Goal: Task Accomplishment & Management: Manage account settings

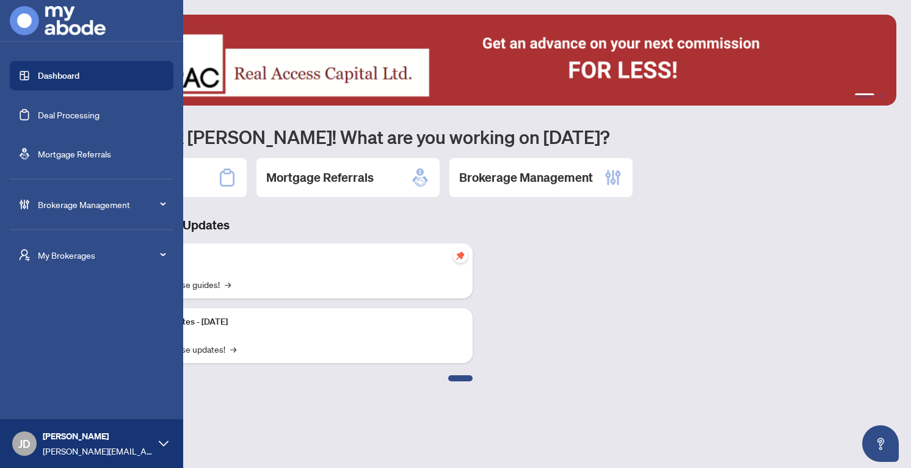
click at [83, 209] on span "Brokerage Management" at bounding box center [101, 204] width 127 height 13
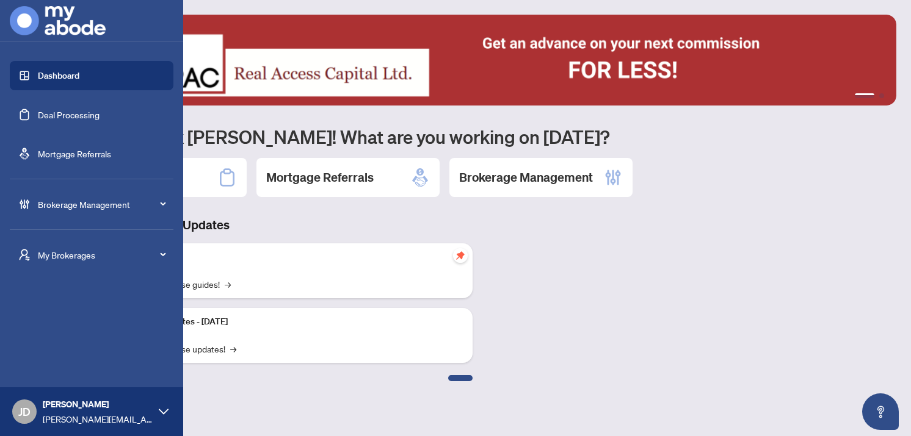
click at [95, 204] on span "Brokerage Management" at bounding box center [101, 204] width 127 height 13
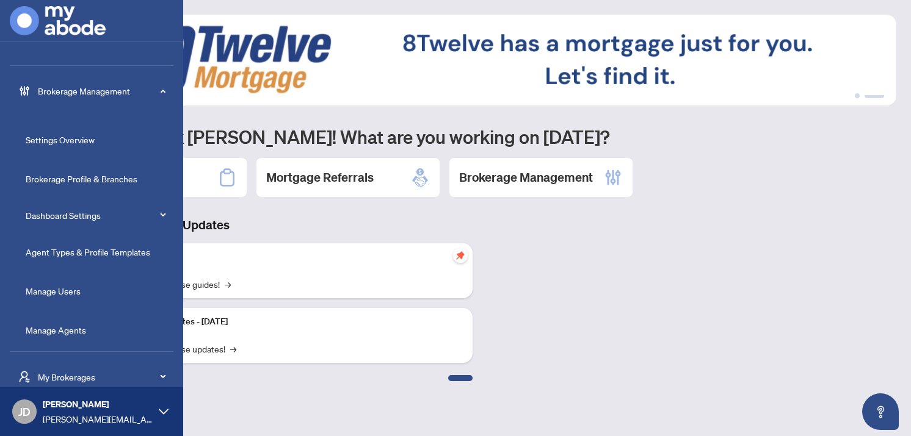
scroll to position [117, 0]
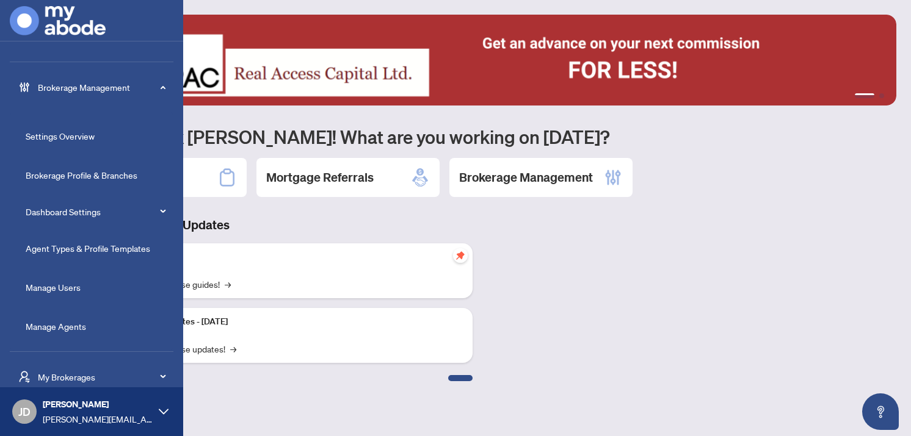
click at [57, 327] on link "Manage Agents" at bounding box center [56, 326] width 60 height 11
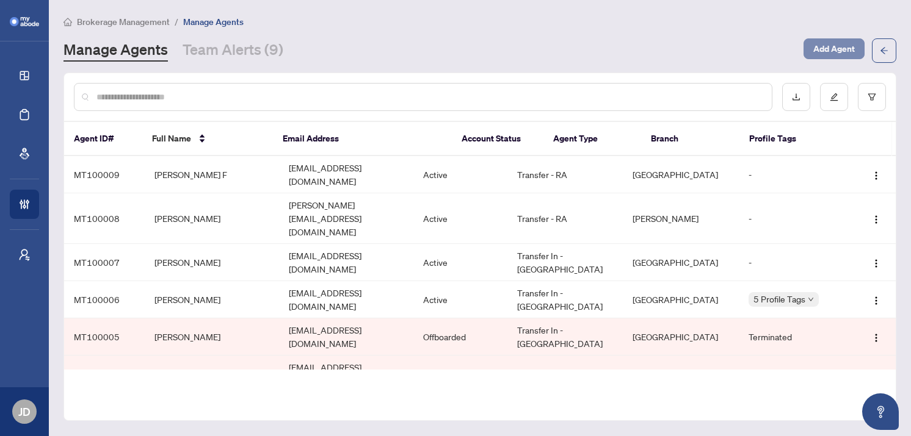
click at [831, 45] on span "Add Agent" at bounding box center [833, 49] width 41 height 20
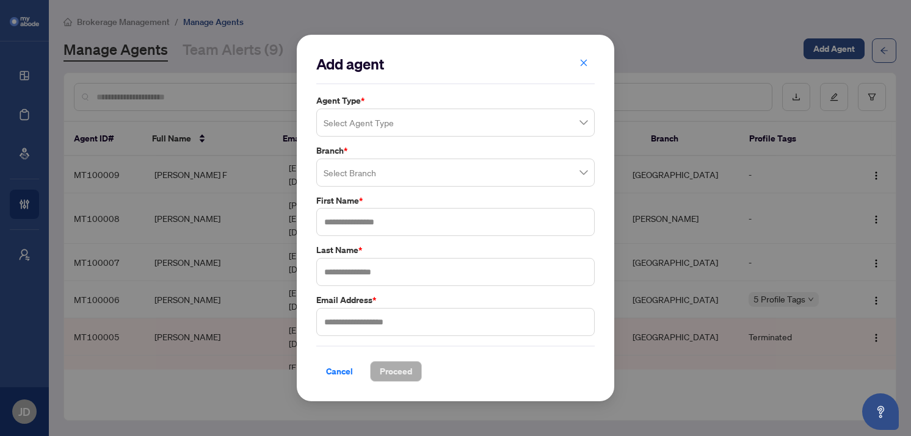
click at [485, 123] on input "search" at bounding box center [449, 124] width 253 height 27
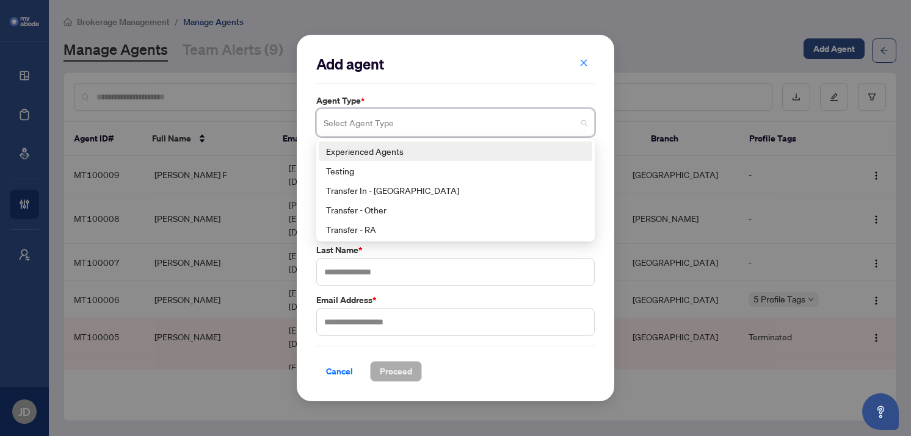
click at [405, 149] on div "Experienced Agents" at bounding box center [455, 151] width 259 height 13
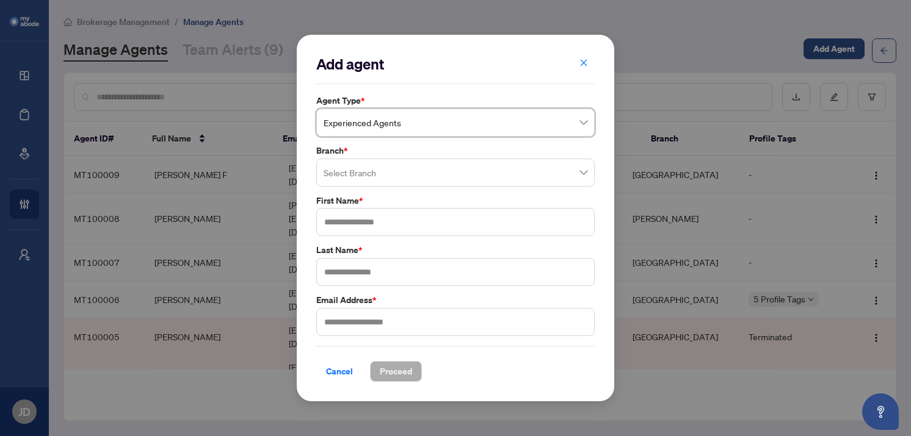
click at [388, 178] on input "search" at bounding box center [449, 174] width 253 height 27
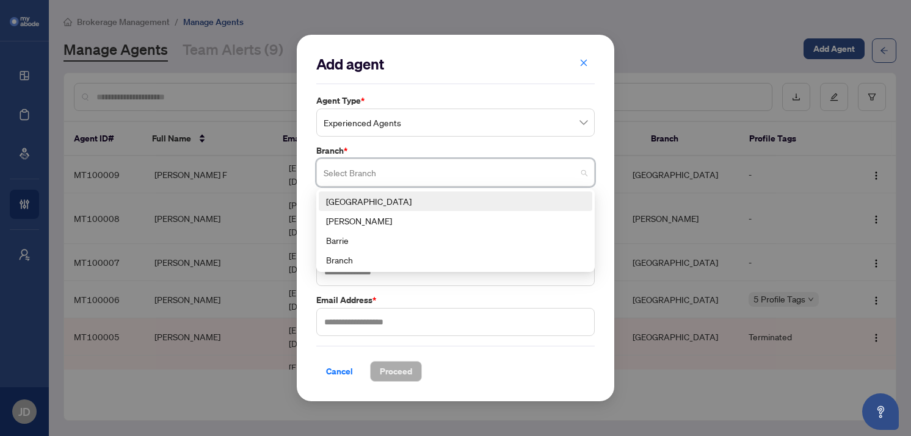
click at [397, 131] on span "Experienced Agents" at bounding box center [455, 122] width 264 height 23
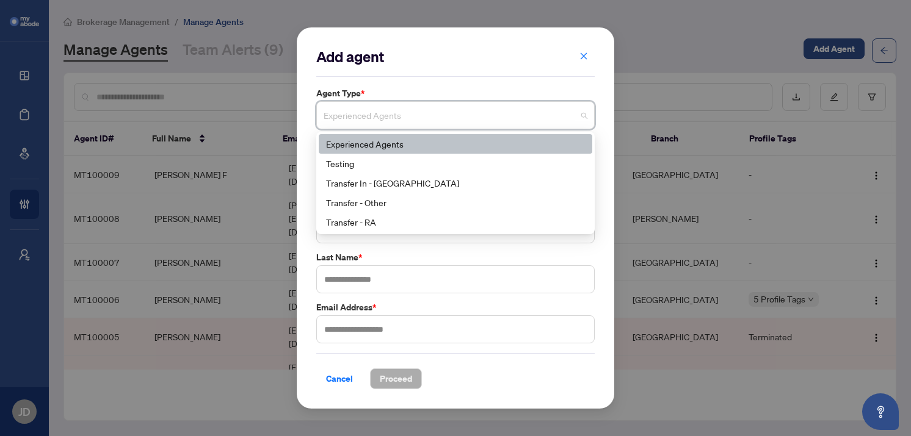
click at [392, 143] on div "Experienced Agents" at bounding box center [455, 143] width 259 height 13
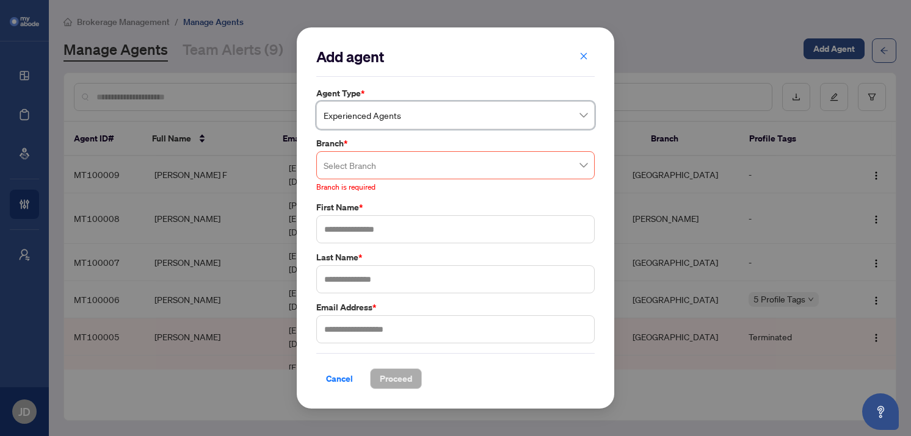
click at [383, 167] on input "search" at bounding box center [449, 167] width 253 height 27
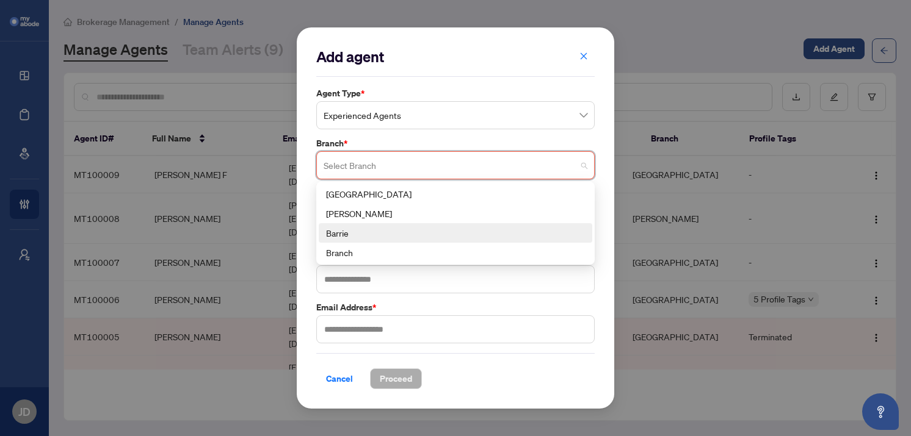
click at [367, 233] on div "Barrie" at bounding box center [455, 232] width 259 height 13
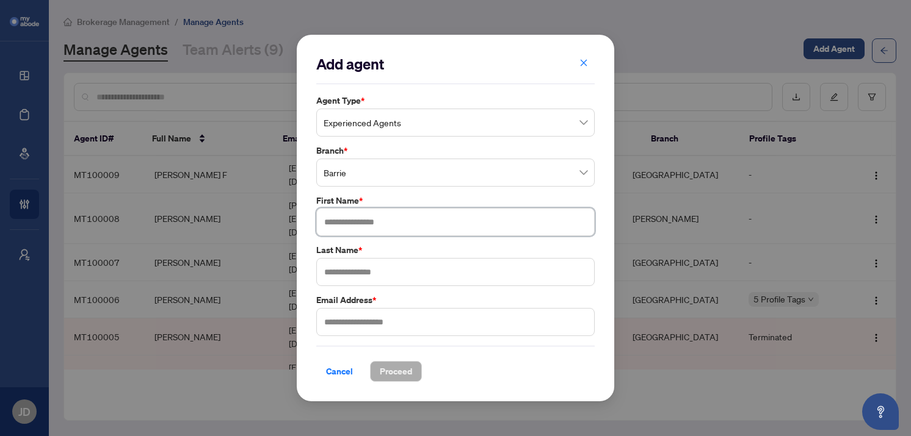
click at [367, 234] on input "text" at bounding box center [455, 222] width 278 height 28
type input "****"
type input "******"
click at [342, 376] on span "Cancel" at bounding box center [339, 372] width 27 height 20
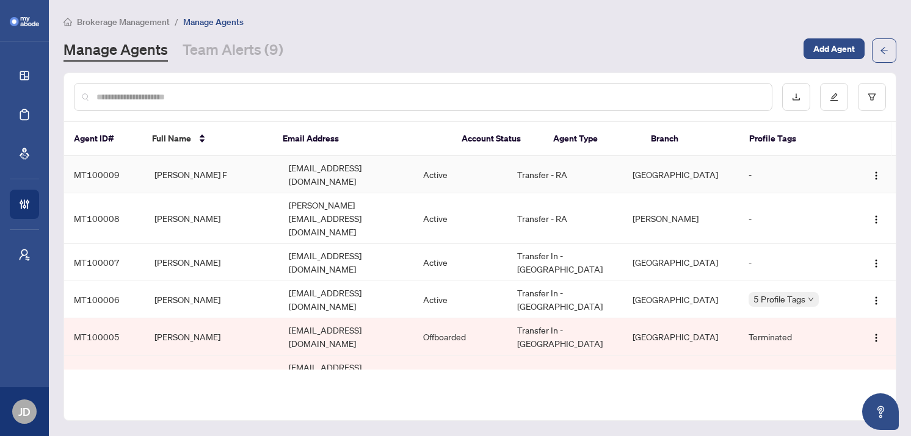
click at [156, 171] on td "[PERSON_NAME] F" at bounding box center [212, 174] width 134 height 37
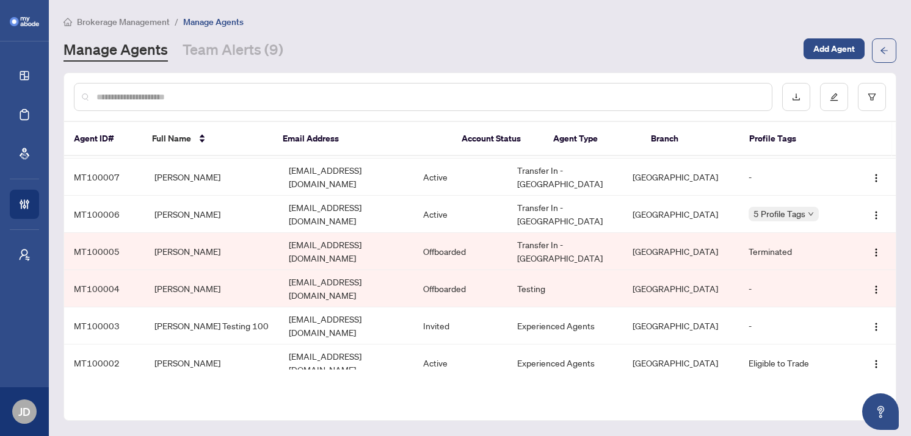
click at [196, 382] on td "[PERSON_NAME]" at bounding box center [212, 400] width 134 height 37
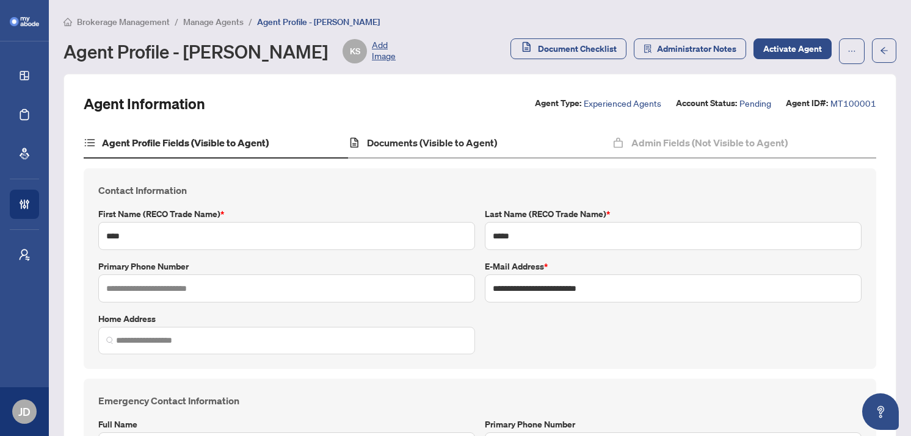
click at [390, 134] on div "Documents (Visible to Agent)" at bounding box center [480, 143] width 264 height 31
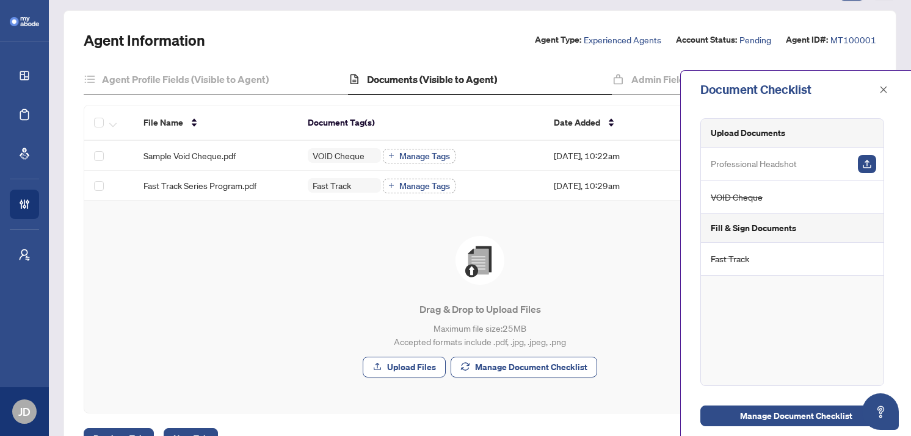
scroll to position [52, 0]
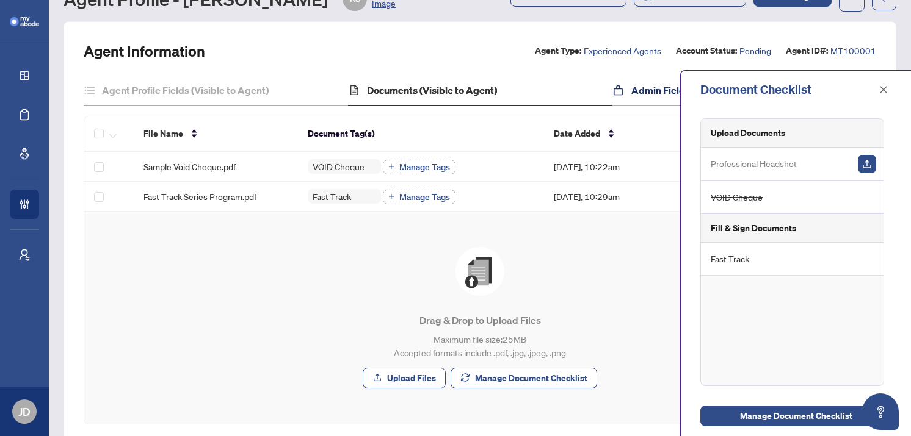
click at [655, 92] on h4 "Admin Fields (Not Visible to Agent)" at bounding box center [709, 90] width 156 height 15
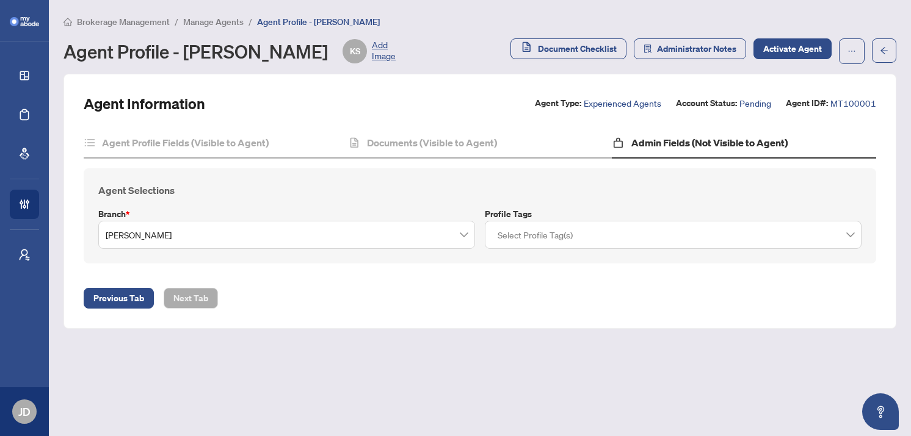
click at [215, 21] on span "Manage Agents" at bounding box center [213, 21] width 60 height 11
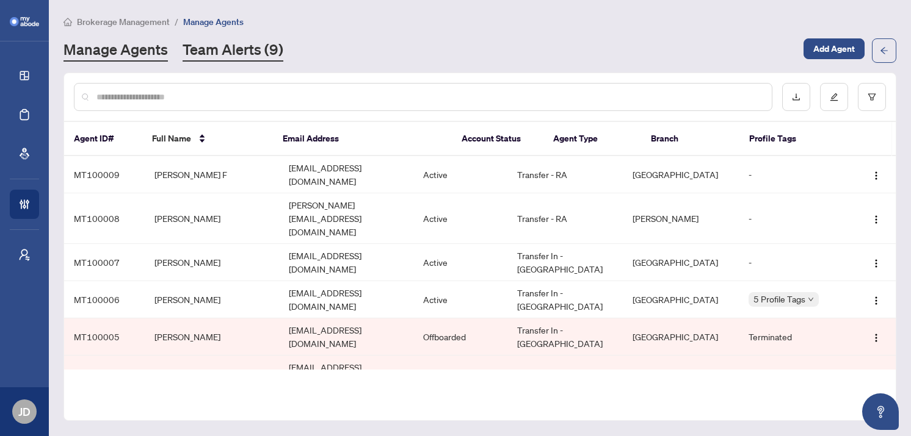
click at [226, 49] on link "Team Alerts (9)" at bounding box center [232, 51] width 101 height 22
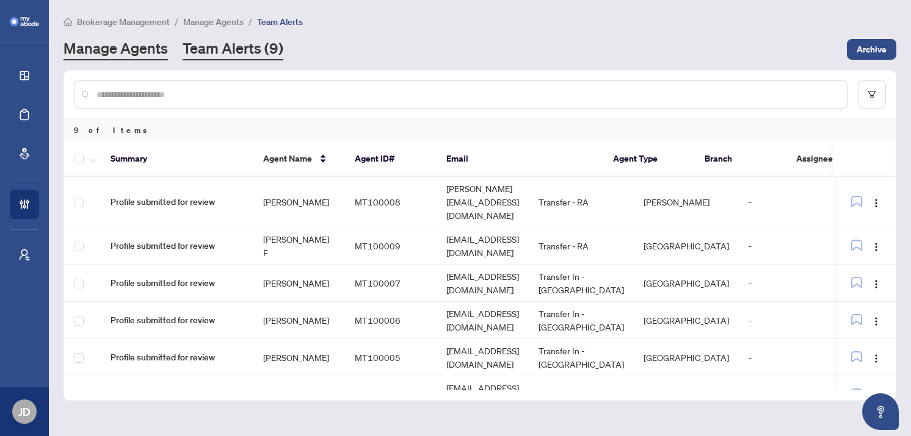
click at [140, 52] on link "Manage Agents" at bounding box center [115, 49] width 104 height 22
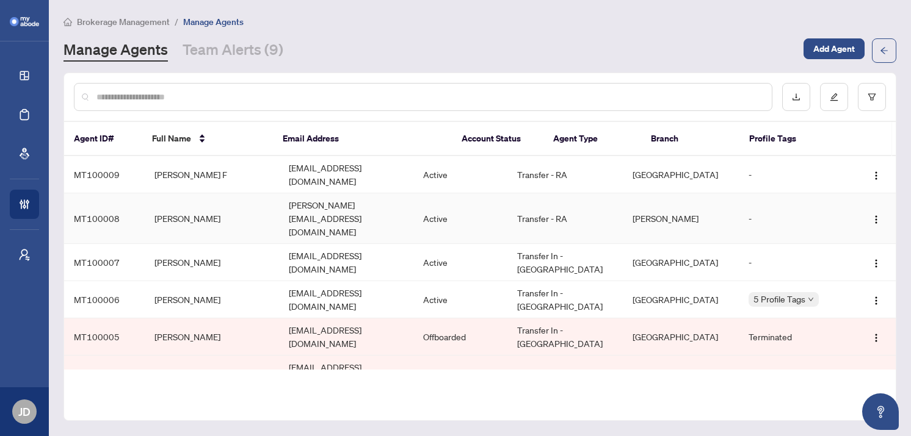
scroll to position [85, 0]
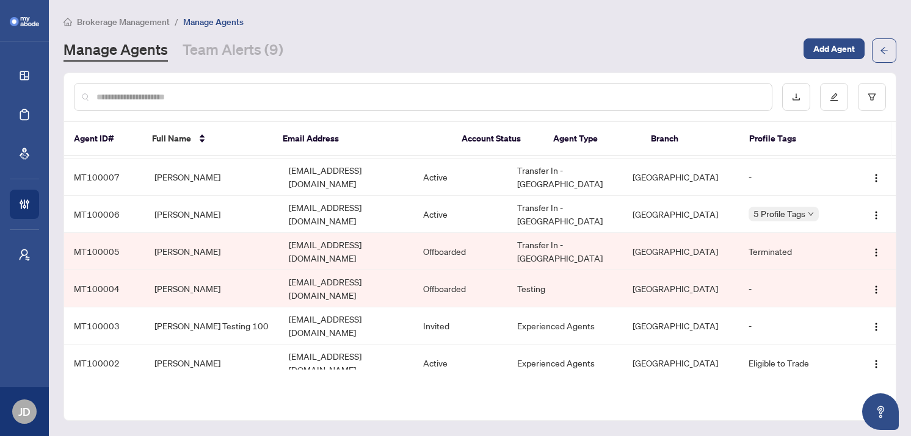
click at [193, 382] on td "[PERSON_NAME]" at bounding box center [212, 400] width 134 height 37
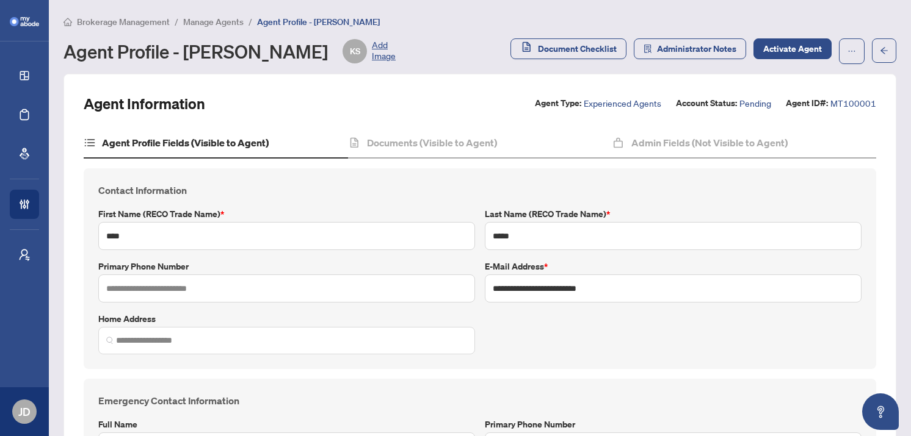
click at [218, 26] on span "Manage Agents" at bounding box center [213, 21] width 60 height 11
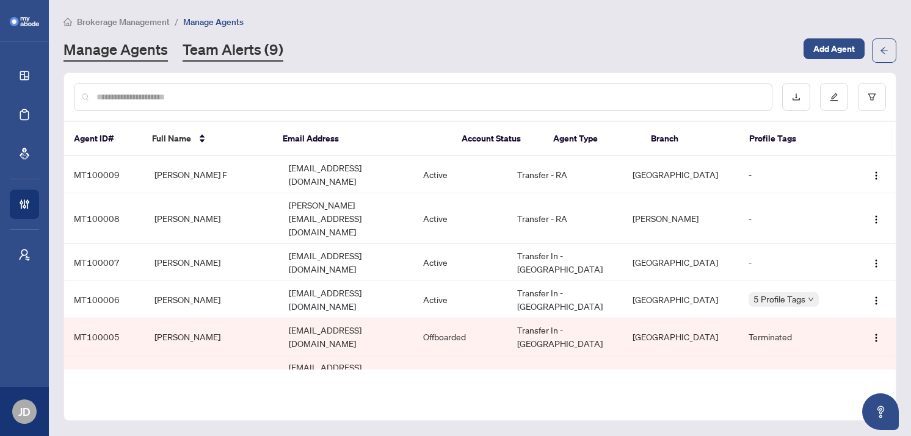
click at [252, 51] on link "Team Alerts (9)" at bounding box center [232, 51] width 101 height 22
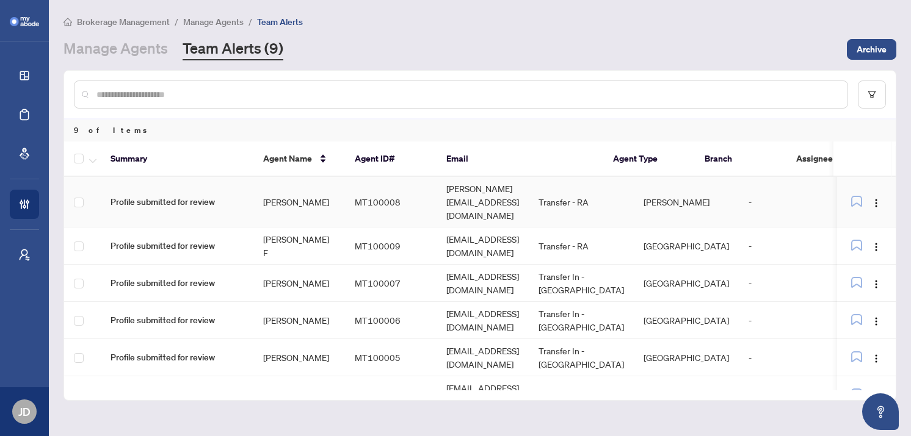
click at [179, 198] on span "Profile submitted for review" at bounding box center [176, 201] width 133 height 13
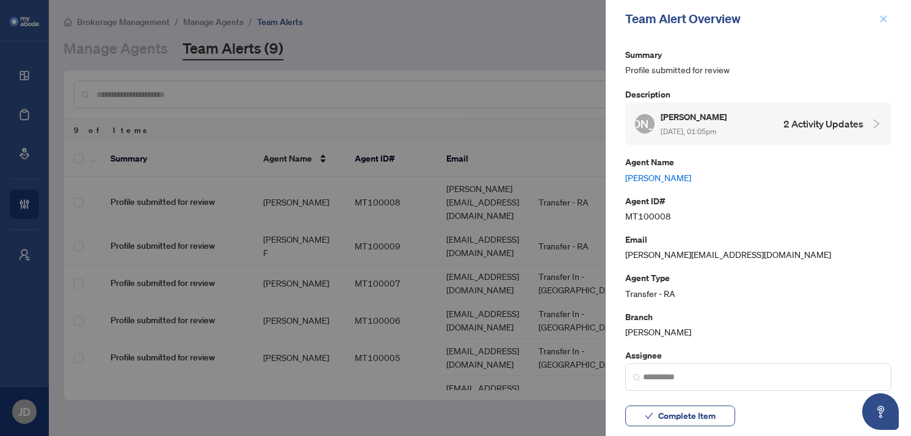
click at [879, 19] on icon "close" at bounding box center [883, 19] width 9 height 9
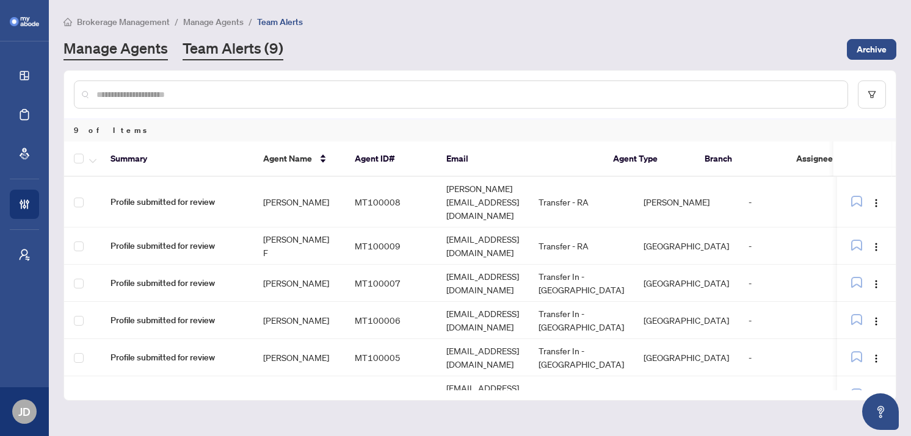
click at [139, 52] on link "Manage Agents" at bounding box center [115, 49] width 104 height 22
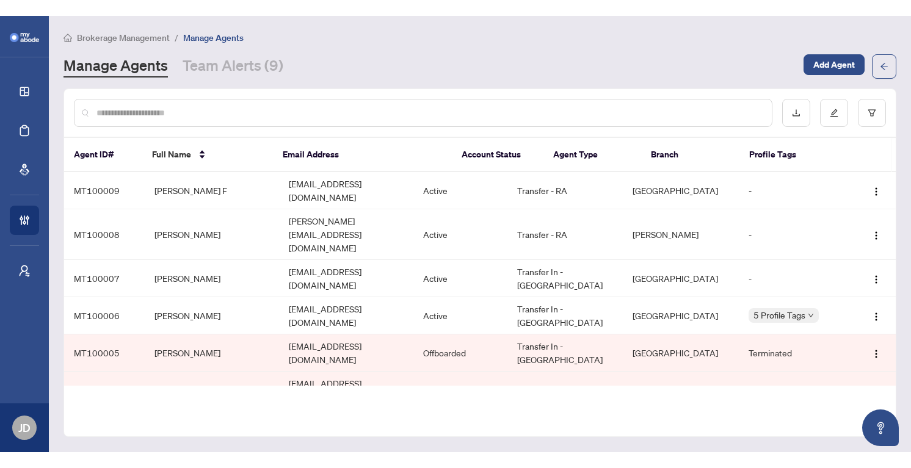
scroll to position [85, 0]
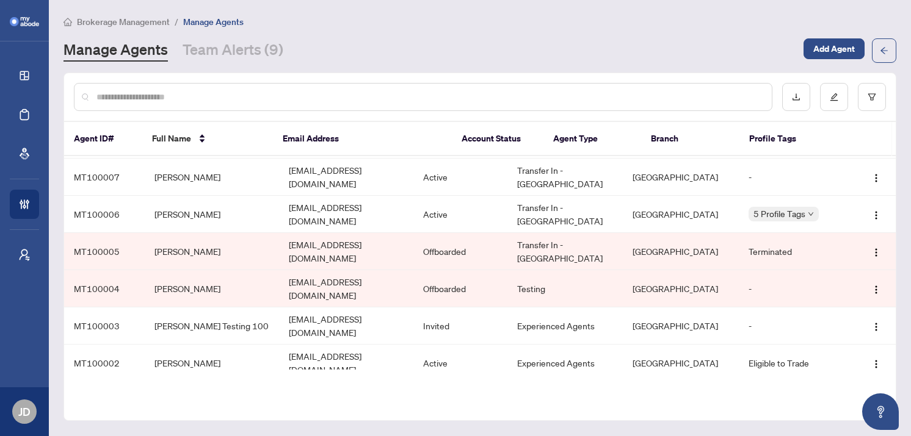
click at [196, 382] on td "[PERSON_NAME]" at bounding box center [212, 400] width 134 height 37
